Goal: Browse casually: Explore the website without a specific task or goal

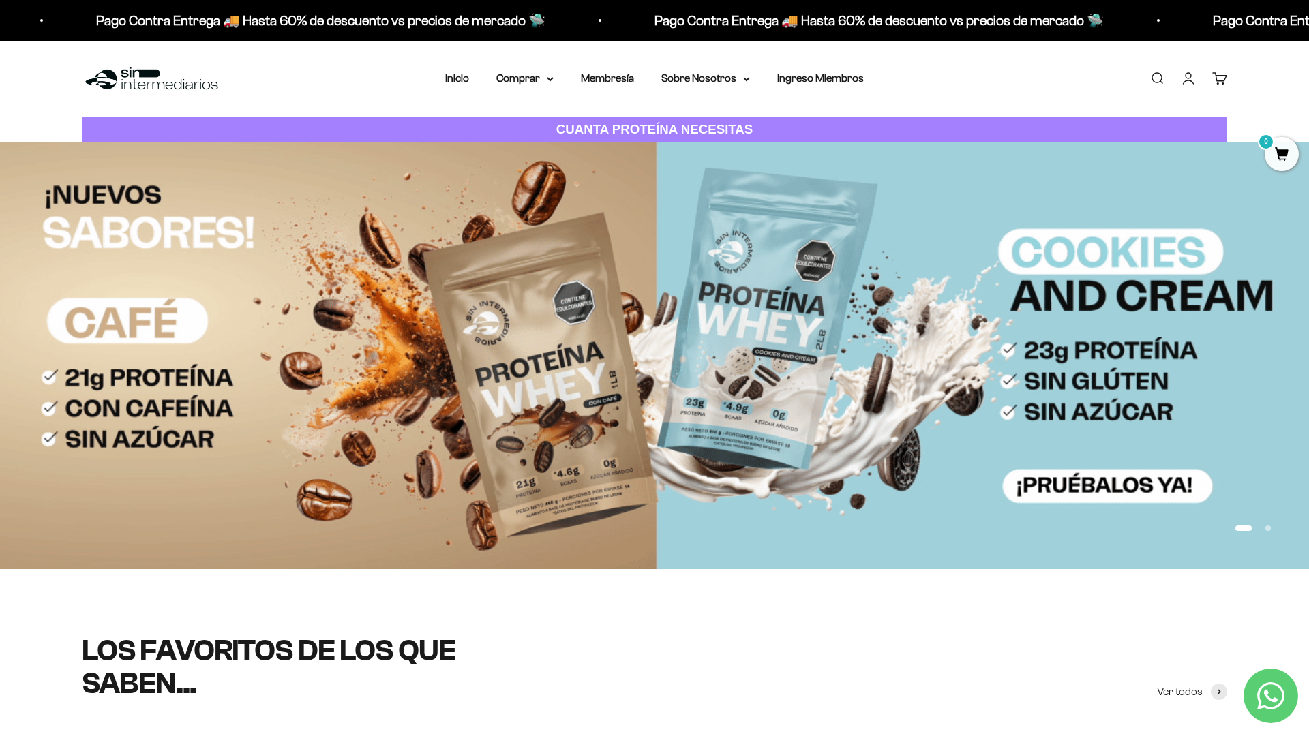
scroll to position [101, 0]
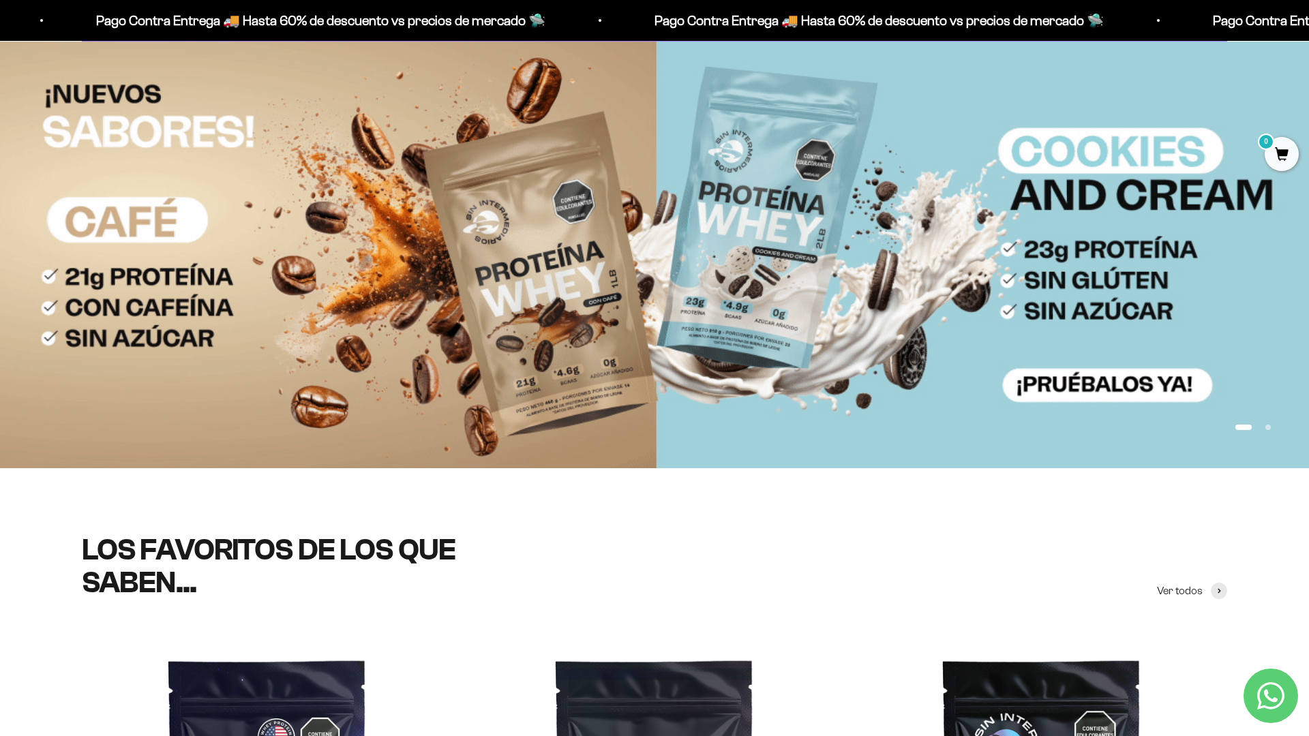
scroll to position [243, 0]
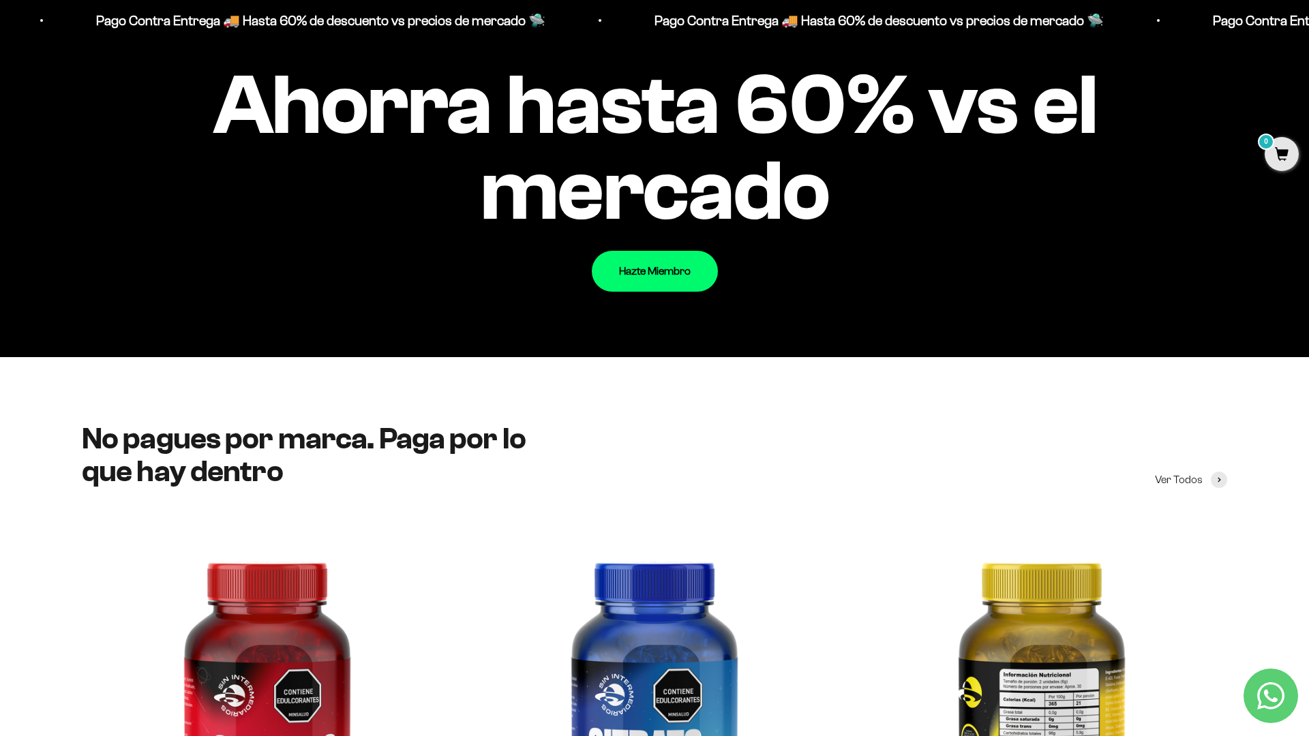
scroll to position [1914, 0]
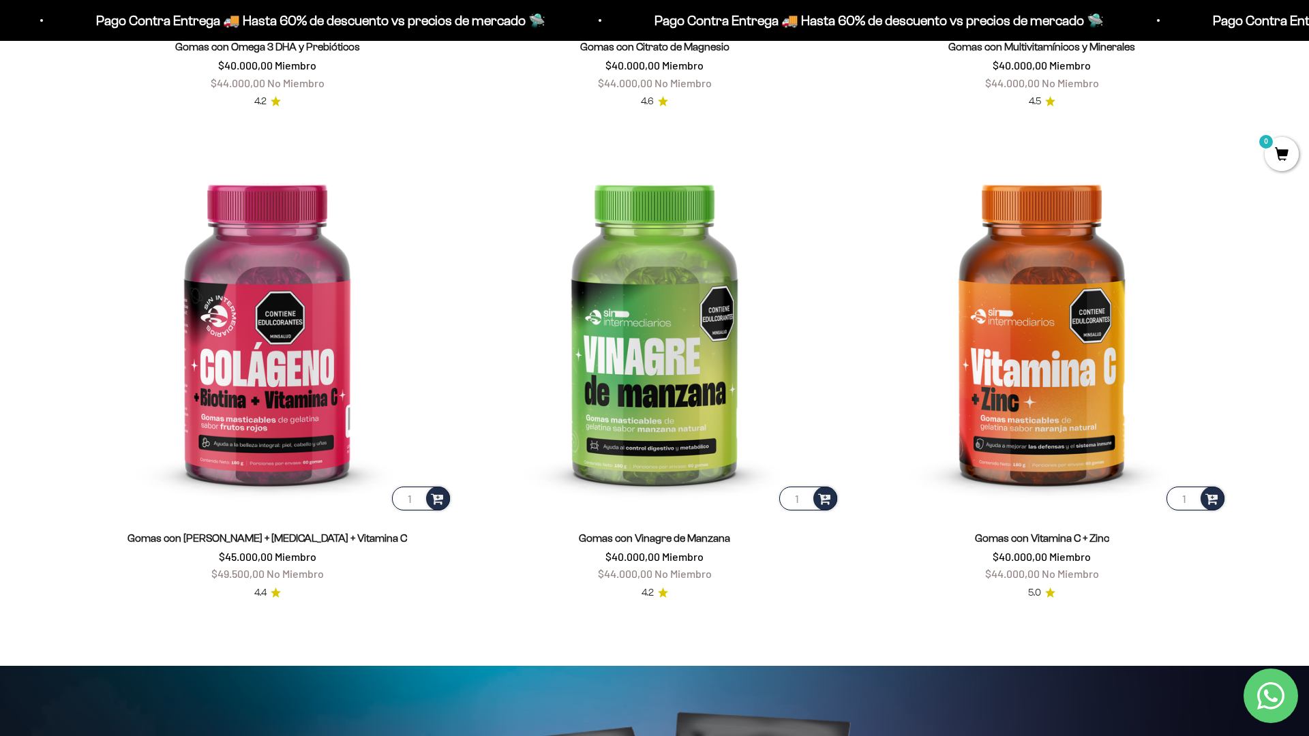
click at [1309, 31] on html "Ir al contenido Pago Contra Entrega 🚚 Hasta 60% de descuento vs precios [PERSON…" at bounding box center [654, 671] width 1309 height 6588
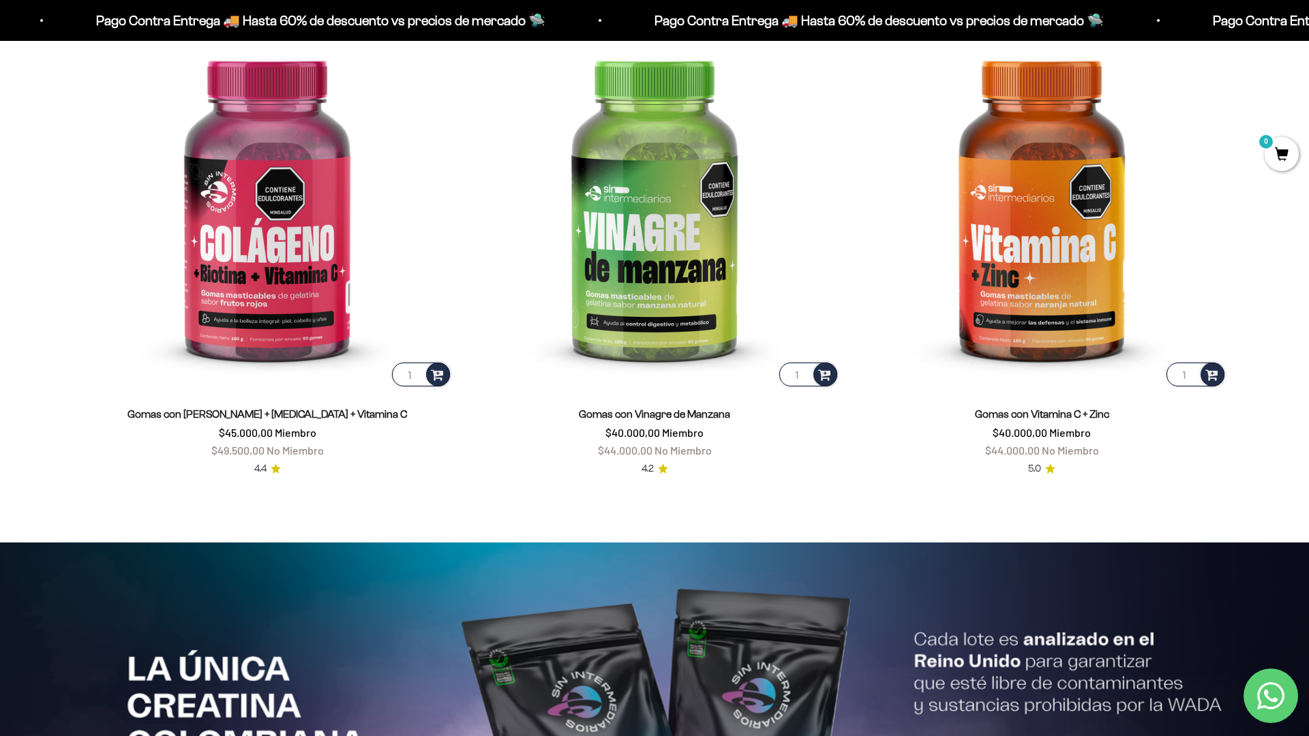
click at [1309, 31] on html "Ir al contenido Pago Contra Entrega 🚚 Hasta 60% de descuento vs precios [PERSON…" at bounding box center [654, 547] width 1309 height 6588
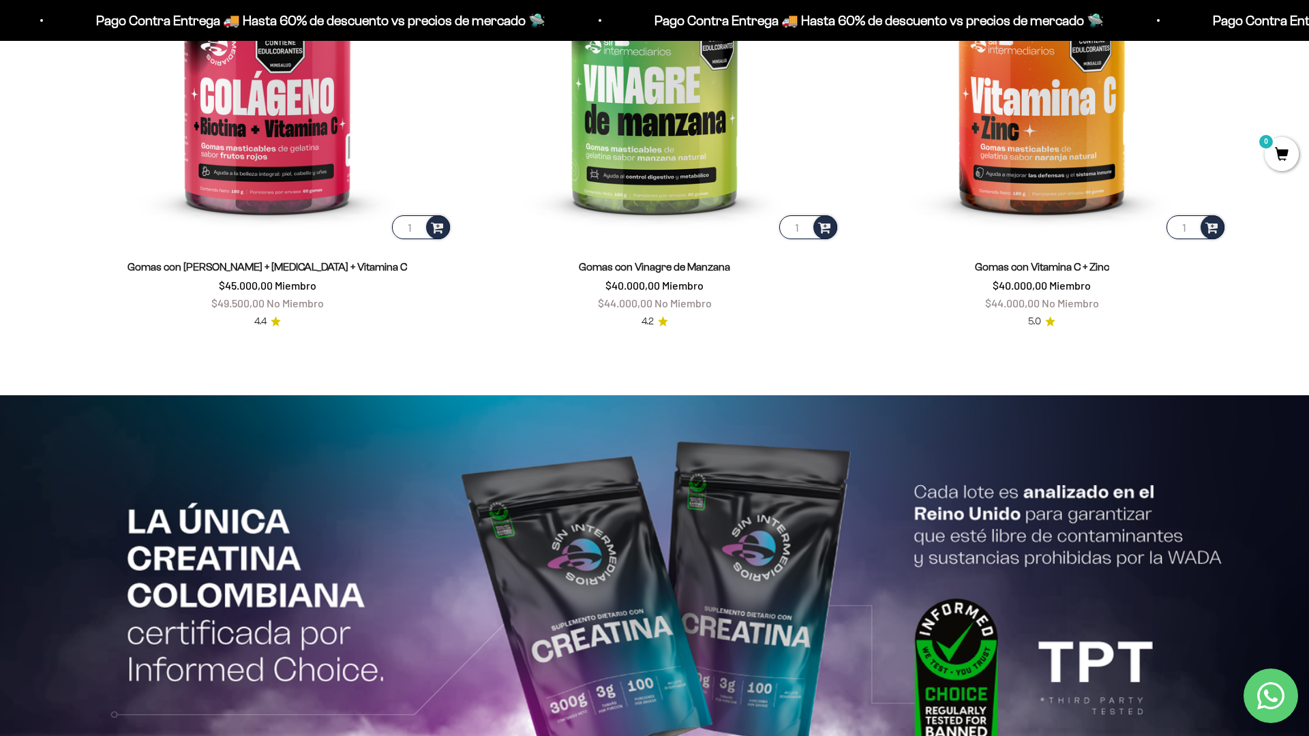
click at [1309, 31] on html "Ir al contenido Pago Contra Entrega 🚚 Hasta 60% de descuento vs precios [PERSON…" at bounding box center [654, 400] width 1309 height 6588
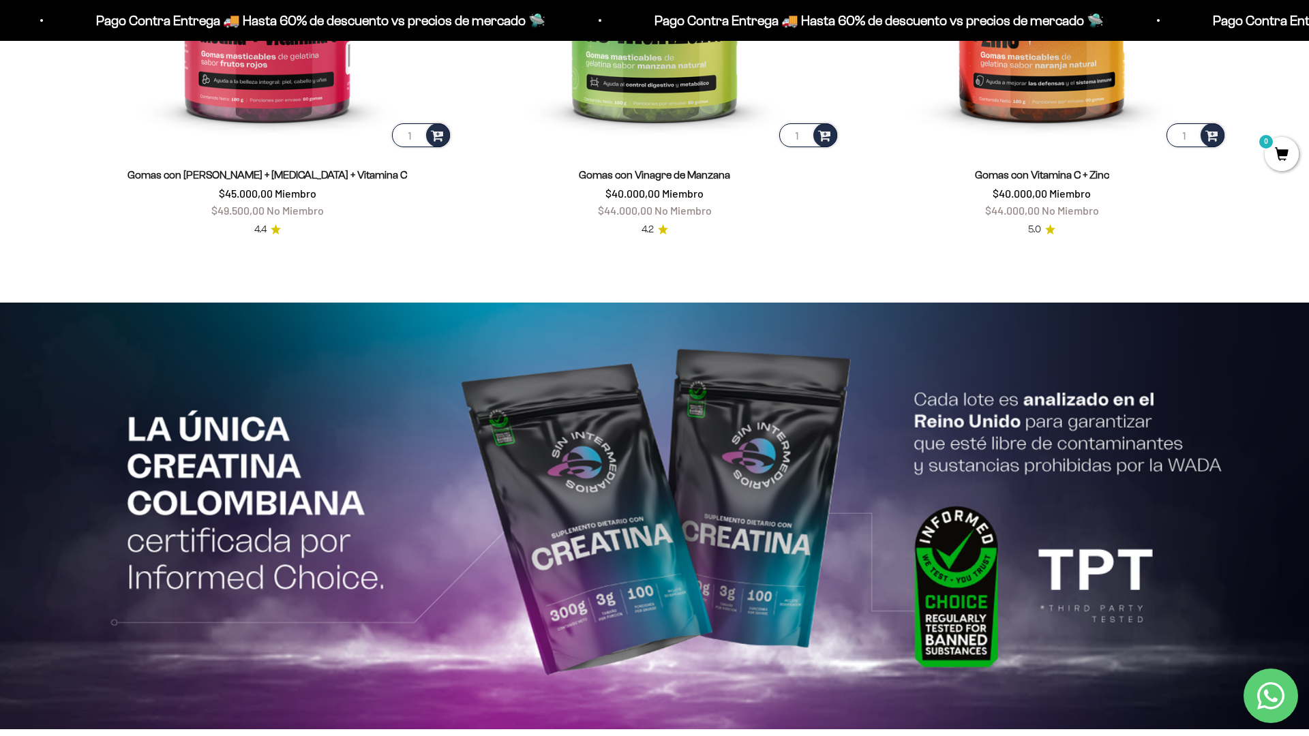
click at [1309, 31] on html "Ir al contenido Pago Contra Entrega 🚚 Hasta 60% de descuento vs precios [PERSON…" at bounding box center [654, 308] width 1309 height 6588
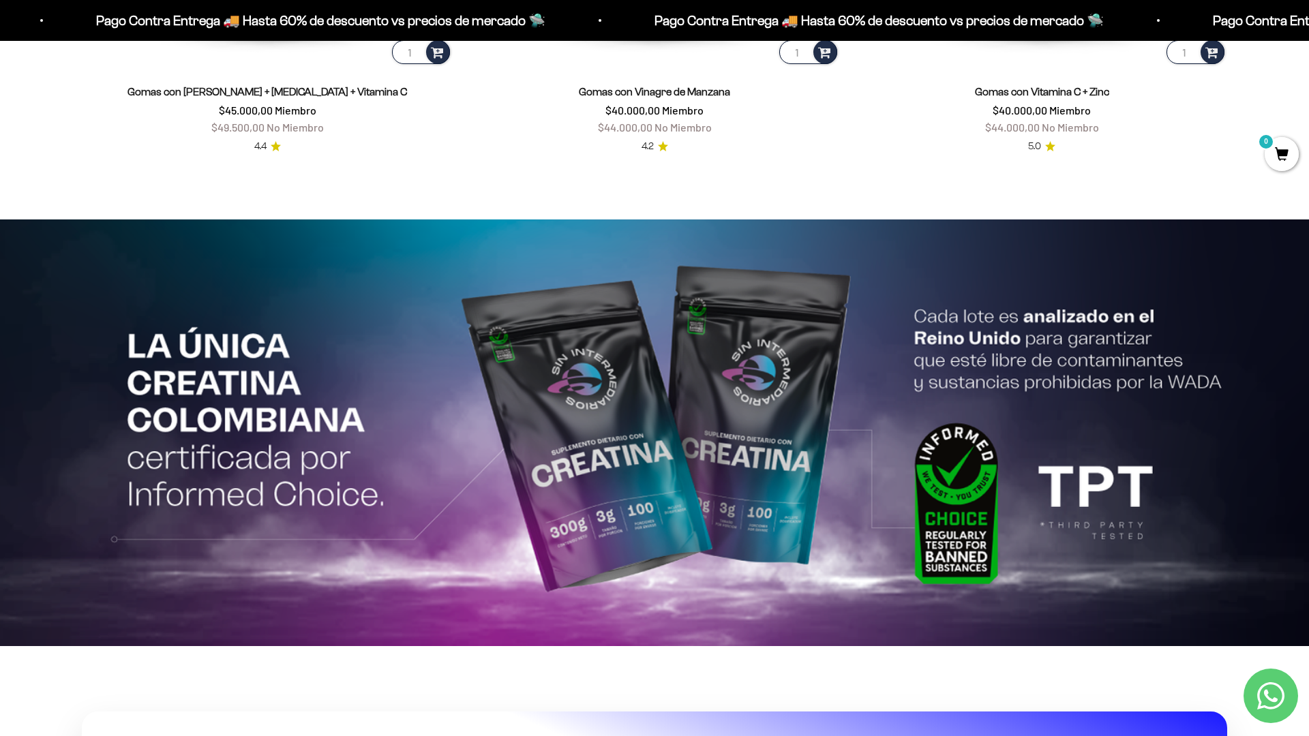
click at [1309, 31] on html "Ir al contenido Pago Contra Entrega 🚚 Hasta 60% de descuento vs precios [PERSON…" at bounding box center [654, 225] width 1309 height 6588
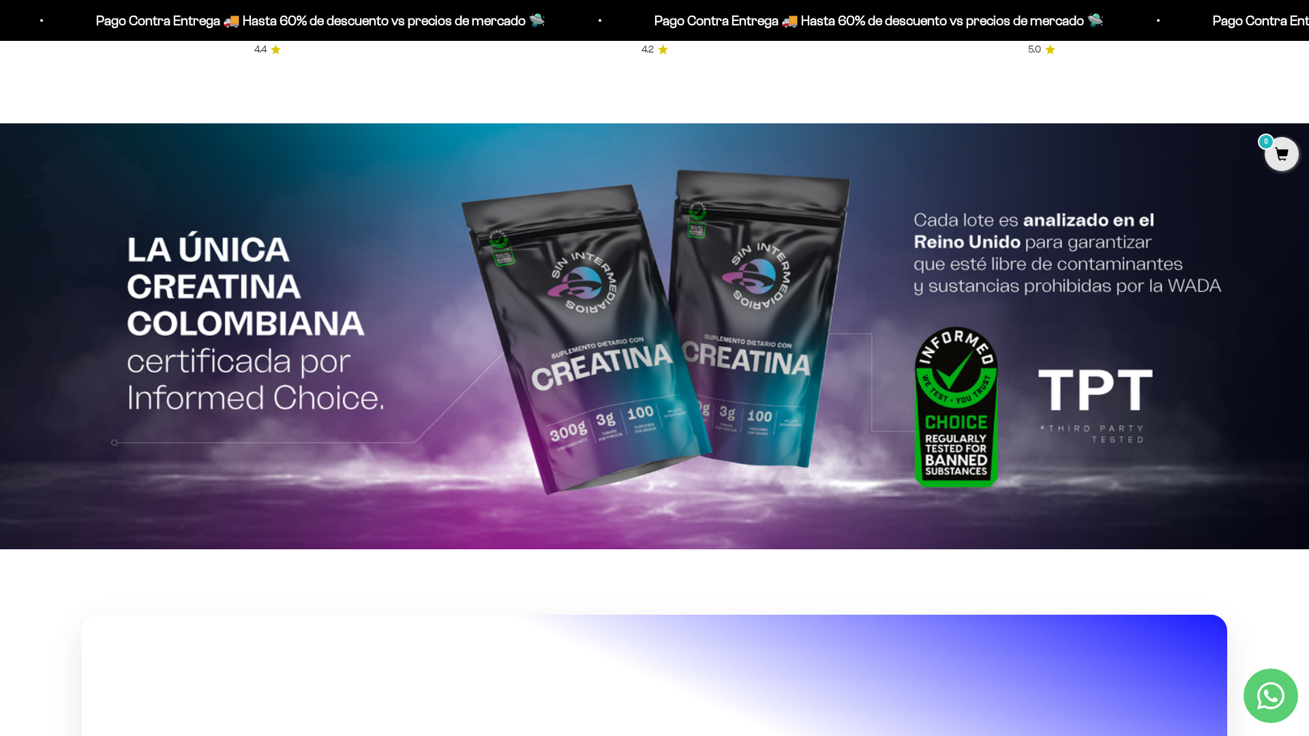
click at [1309, 31] on html "Ir al contenido Pago Contra Entrega 🚚 Hasta 60% de descuento vs precios [PERSON…" at bounding box center [654, 128] width 1309 height 6588
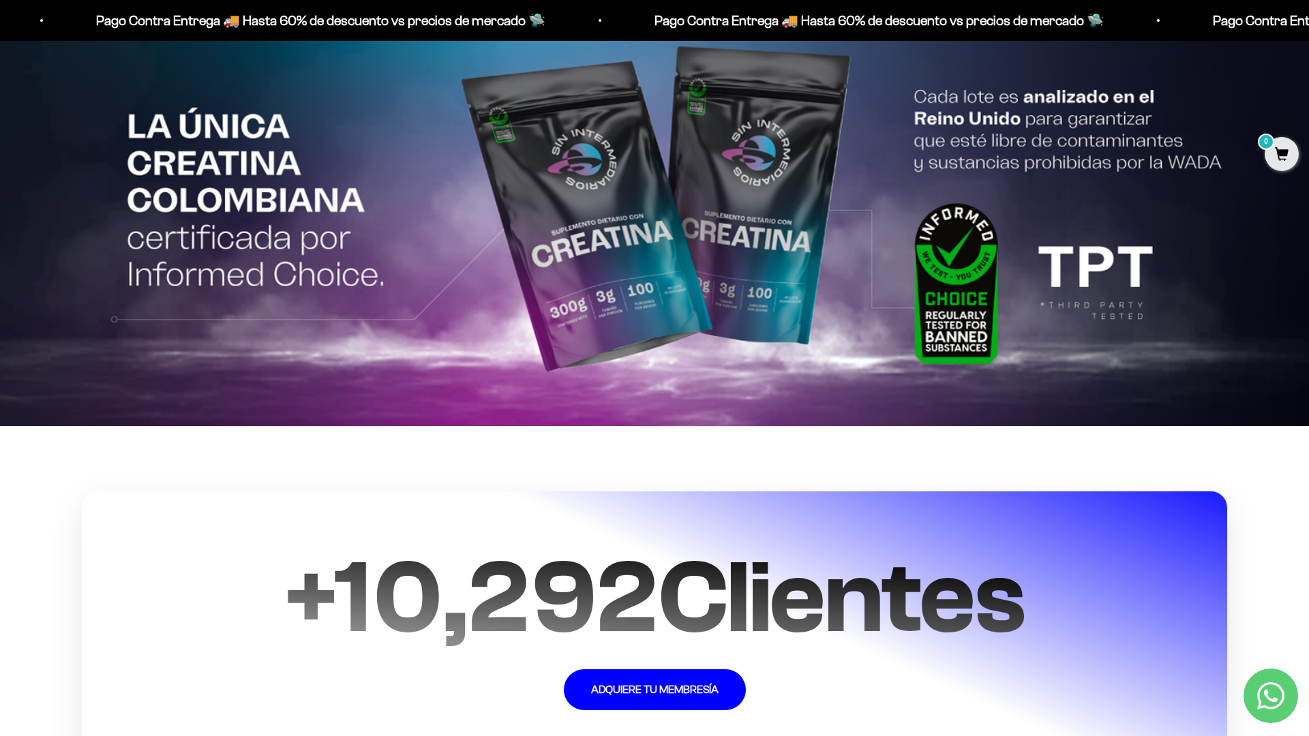
click at [1309, 31] on html "Ir al contenido Pago Contra Entrega 🚚 Hasta 60% de descuento vs precios [PERSON…" at bounding box center [654, 4] width 1309 height 6588
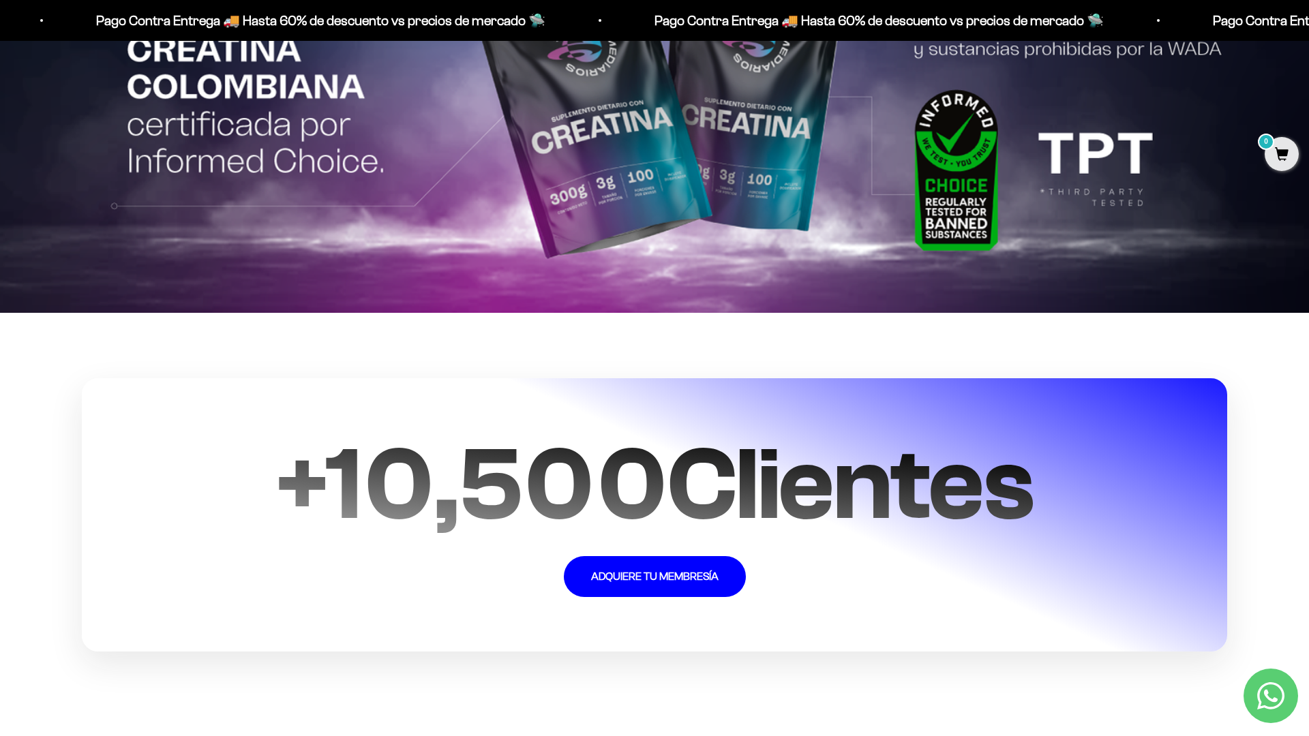
scroll to position [3402, 0]
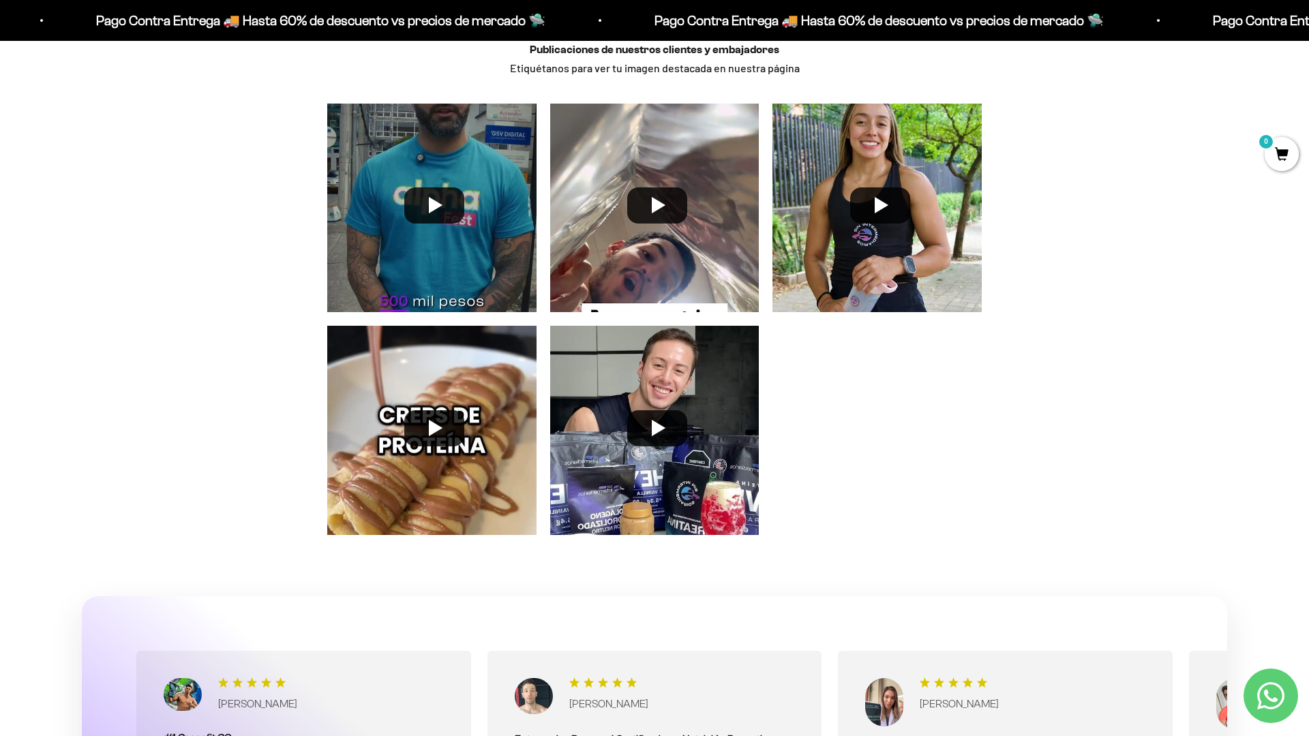
click at [1263, 190] on div "Publicaciones de nuestros clientes y embajadores Etiquétanos para ver tu imagen…" at bounding box center [654, 306] width 1309 height 554
